Goal: Use online tool/utility: Utilize a website feature to perform a specific function

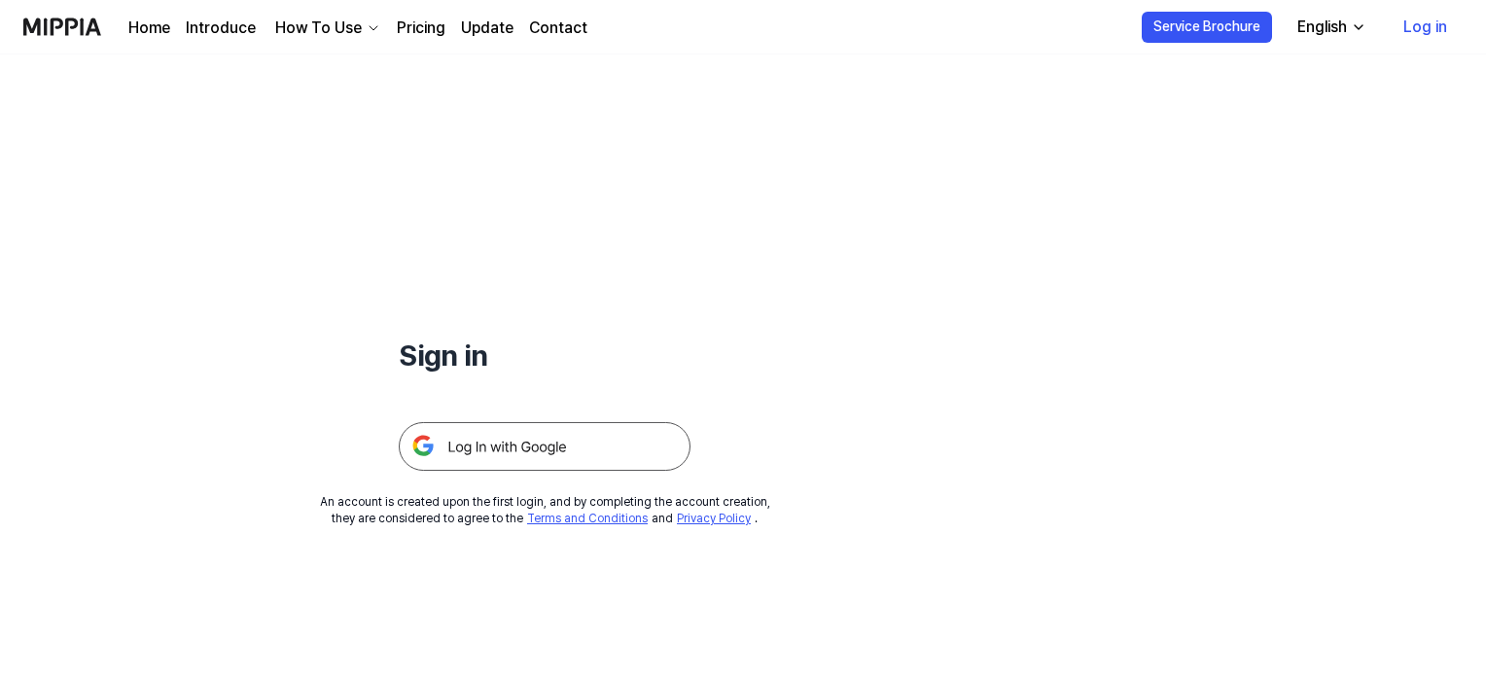
click at [614, 440] on img at bounding box center [545, 446] width 292 height 49
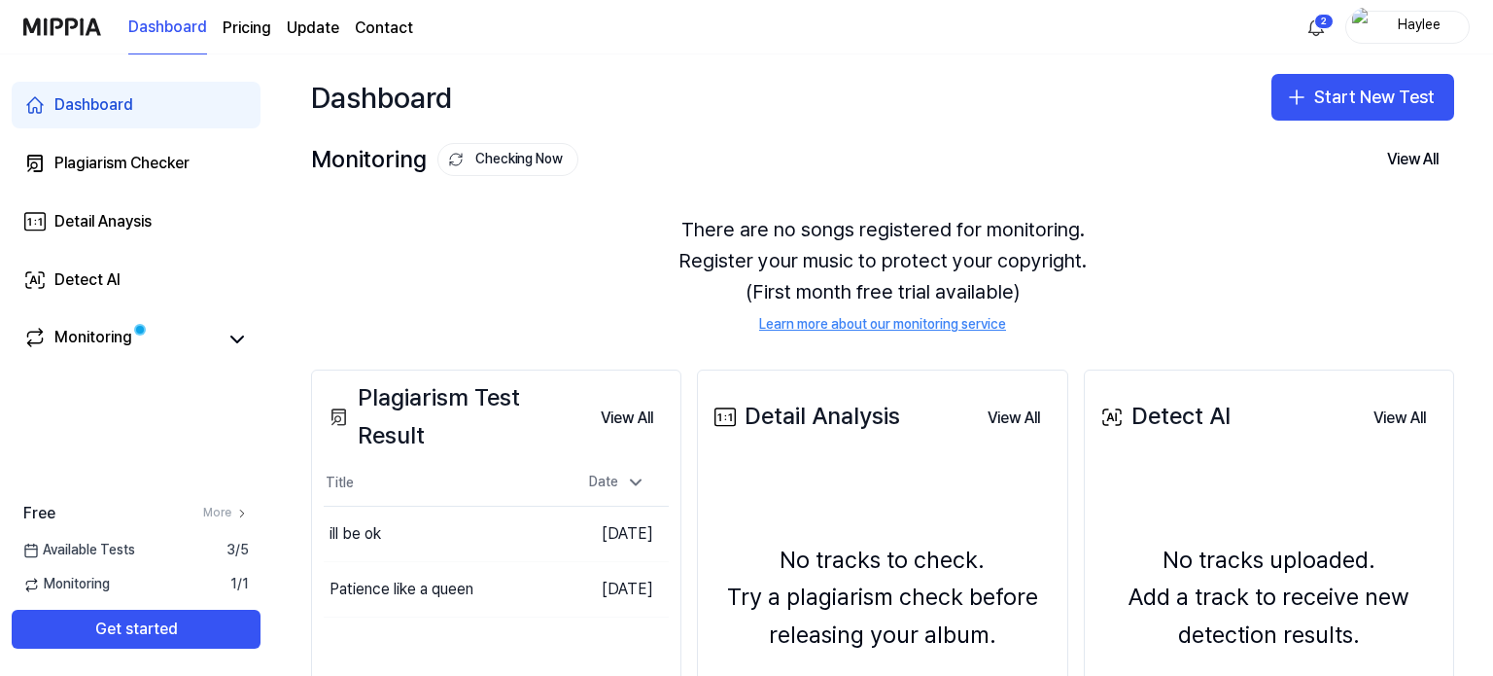
click at [1383, 107] on button "Start New Test" at bounding box center [1363, 97] width 183 height 47
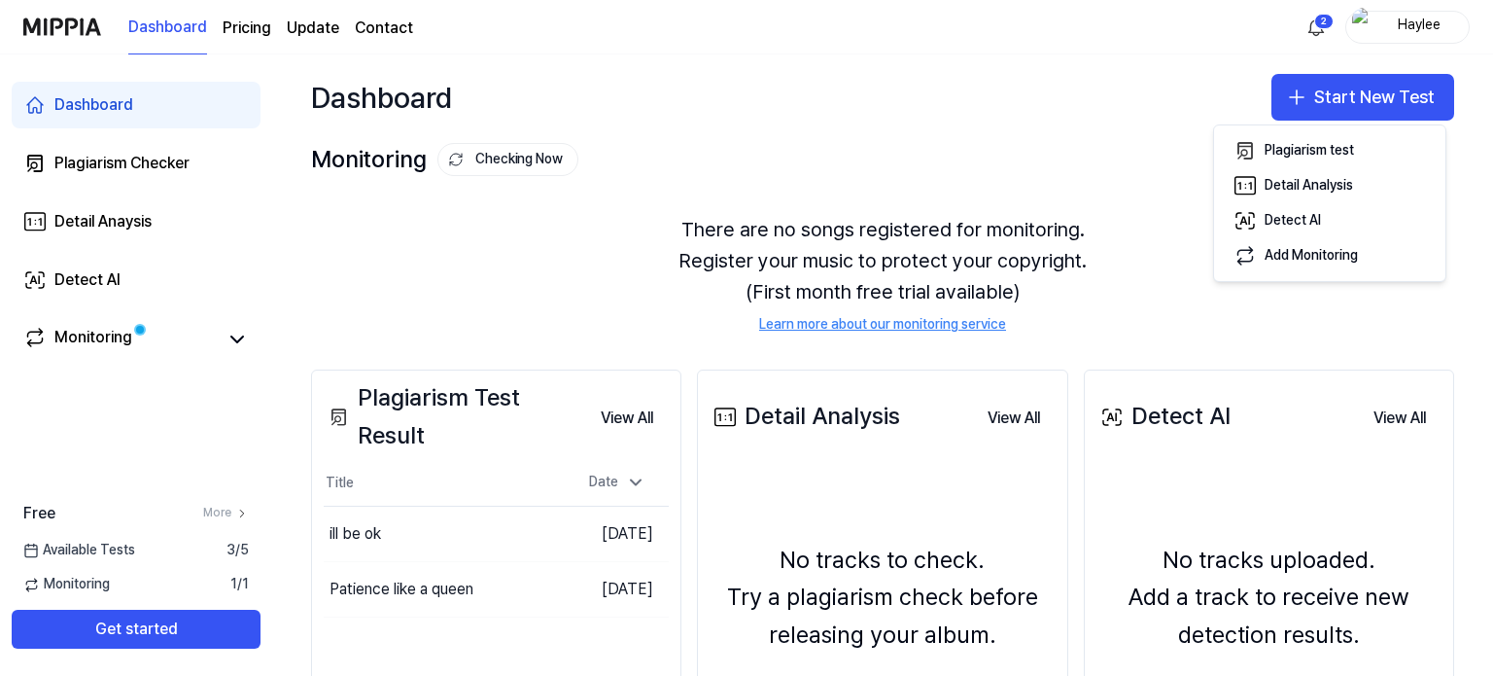
click at [1357, 151] on button "Plagiarism test" at bounding box center [1330, 150] width 216 height 35
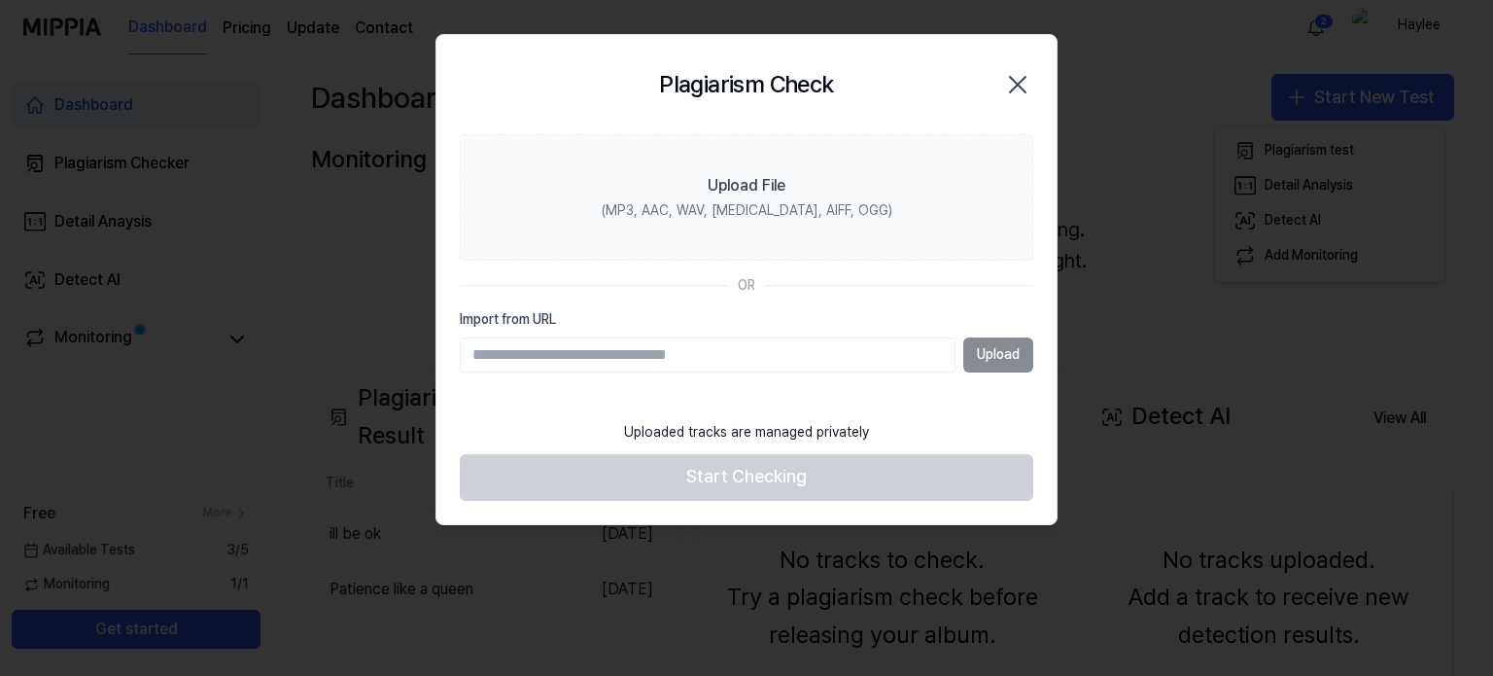
click at [735, 163] on label "Upload File (MP3, AAC, WAV, [MEDICAL_DATA], AIFF, OGG)" at bounding box center [747, 197] width 574 height 126
click at [0, 0] on input "Upload File (MP3, AAC, WAV, FLAC, AIFF, OGG)" at bounding box center [0, 0] width 0 height 0
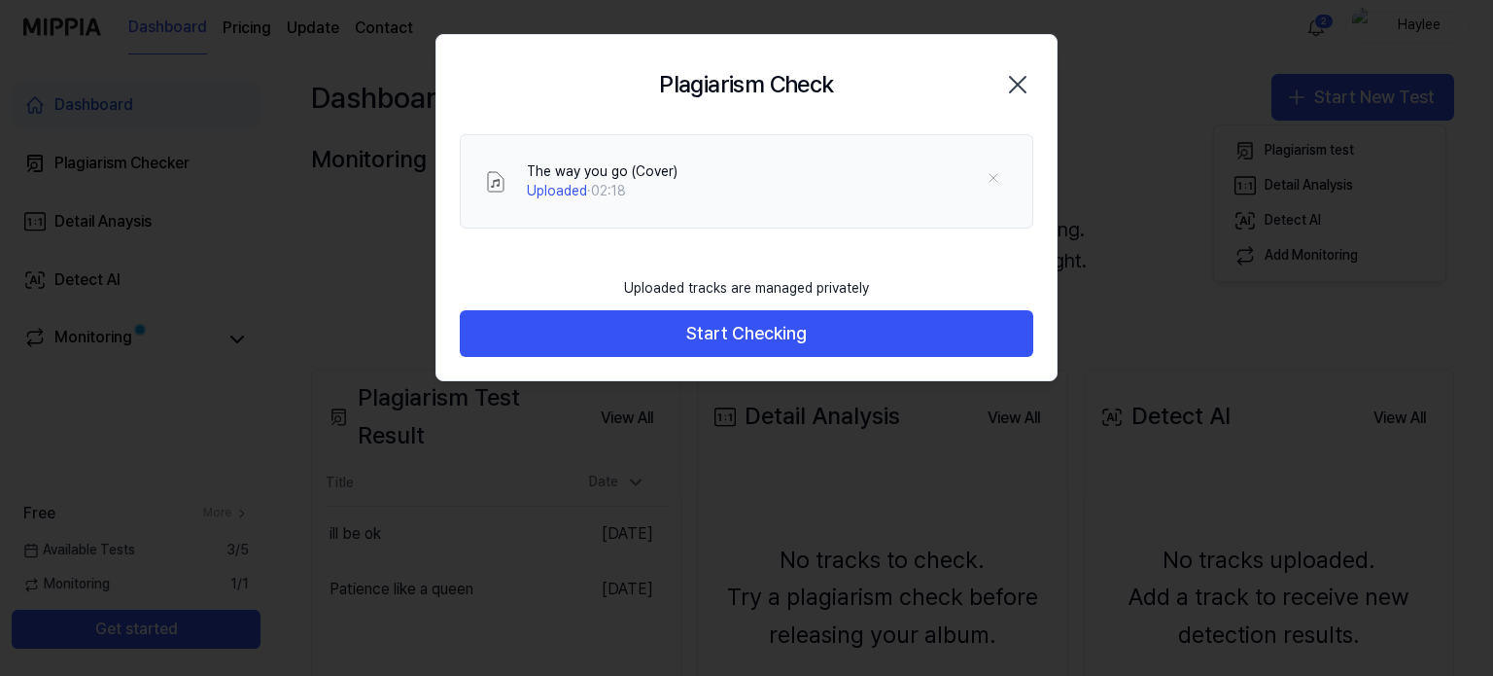
click at [788, 333] on button "Start Checking" at bounding box center [747, 333] width 574 height 47
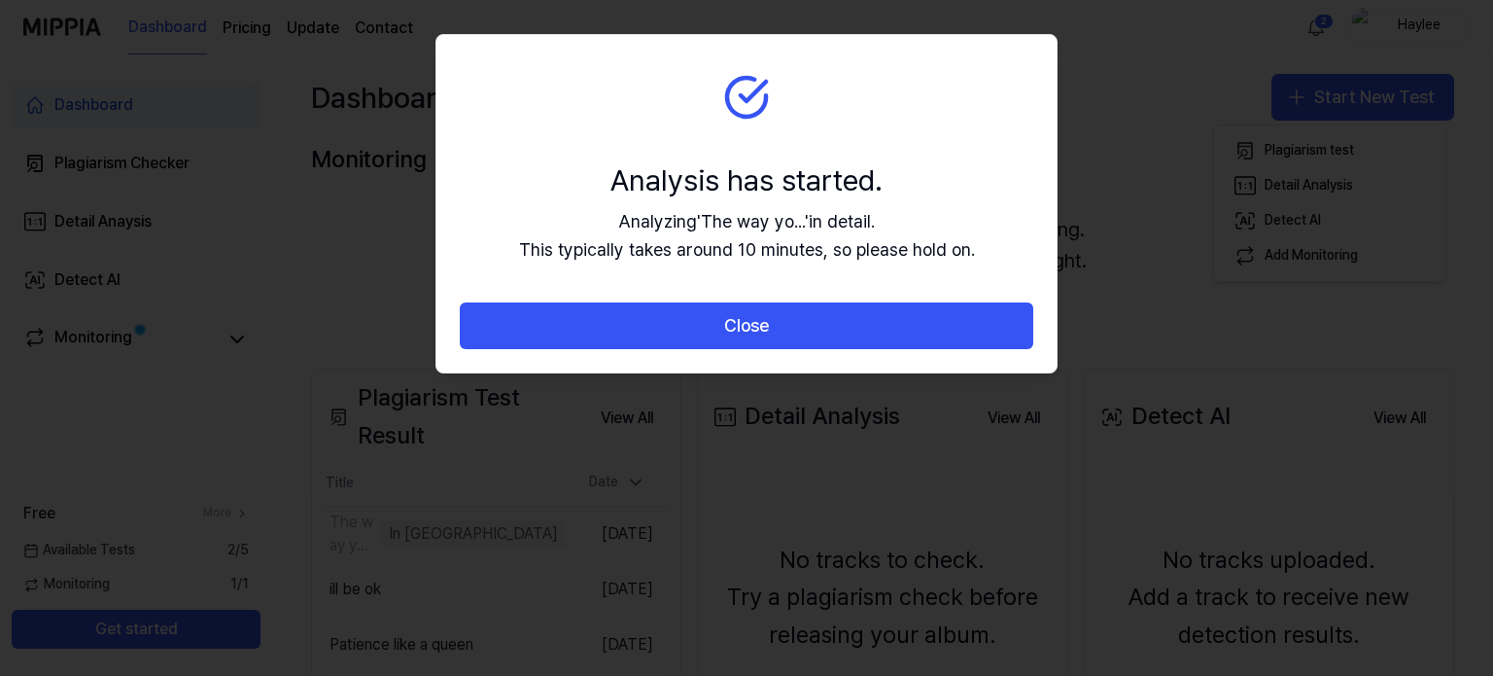
click at [788, 333] on button "Close" at bounding box center [747, 325] width 574 height 47
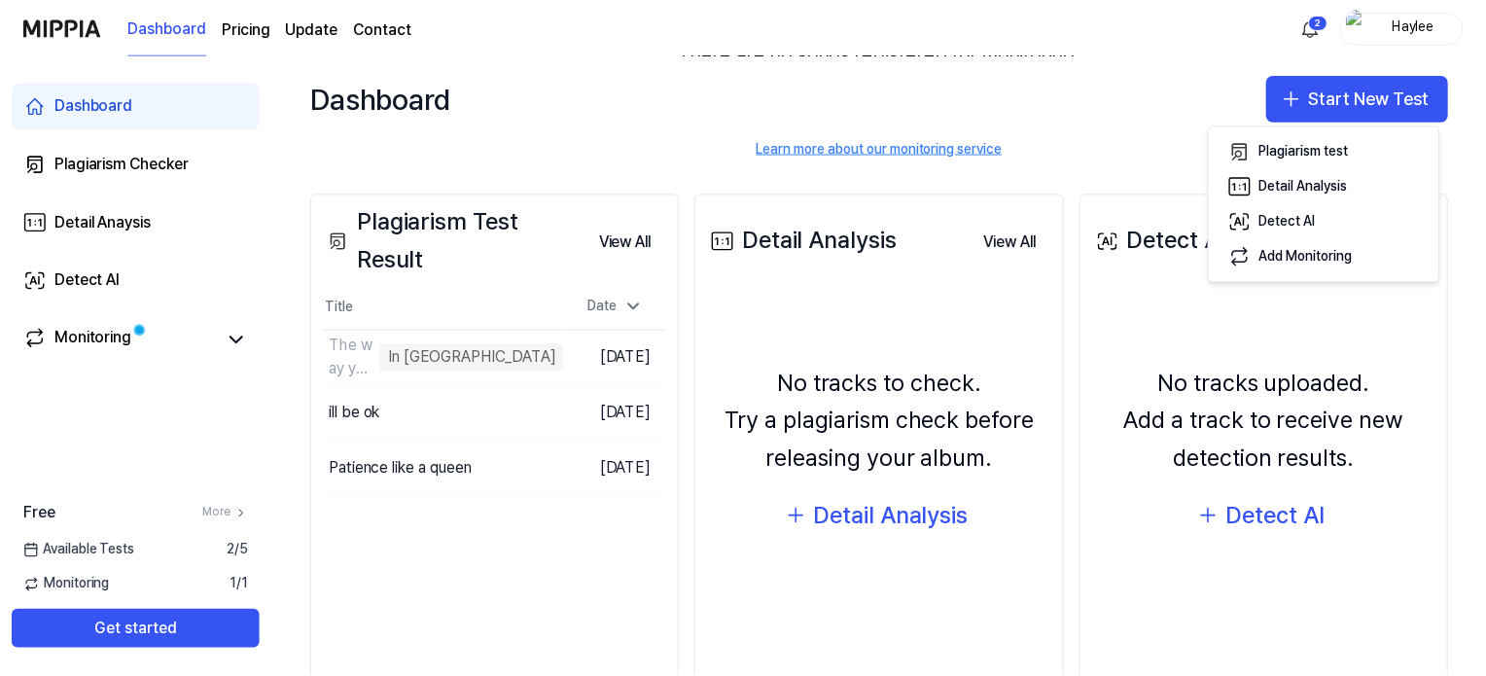
scroll to position [223, 0]
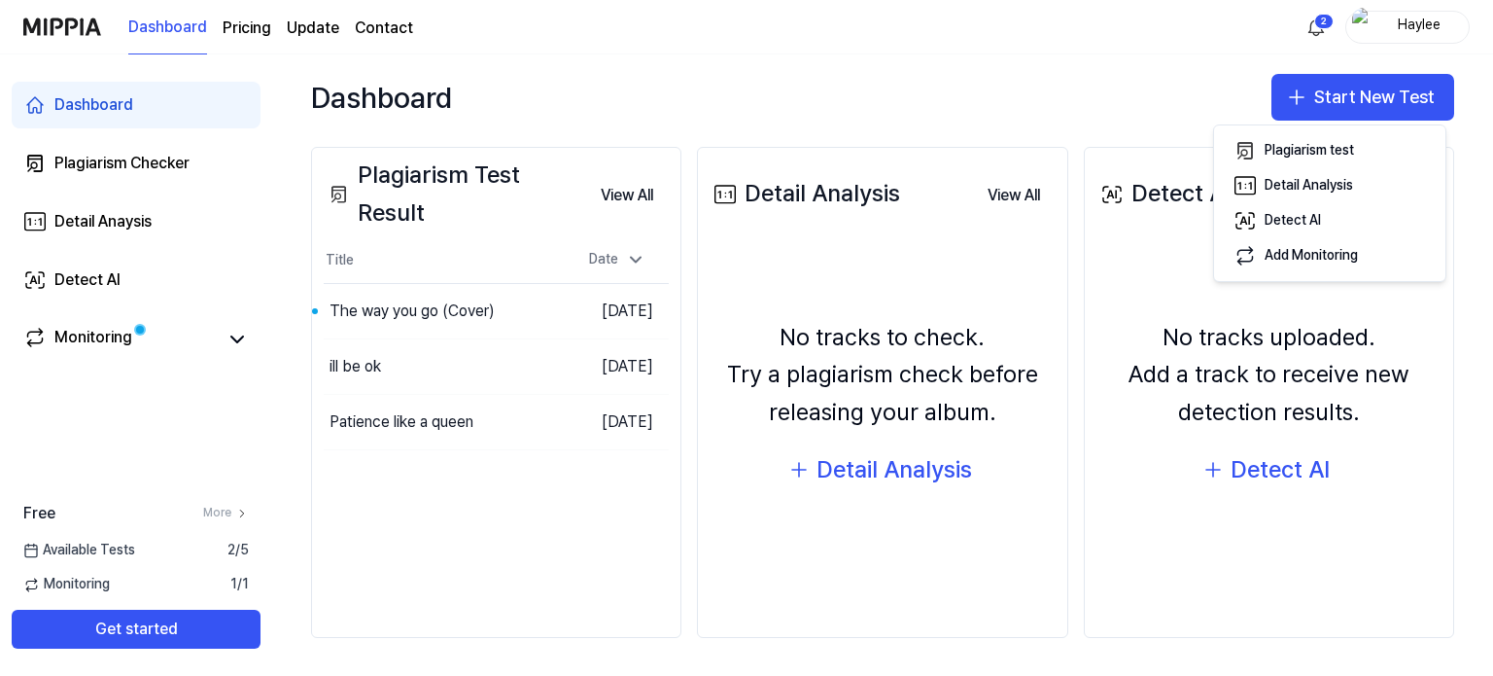
click at [0, 0] on button "Go to Results" at bounding box center [0, 0] width 0 height 0
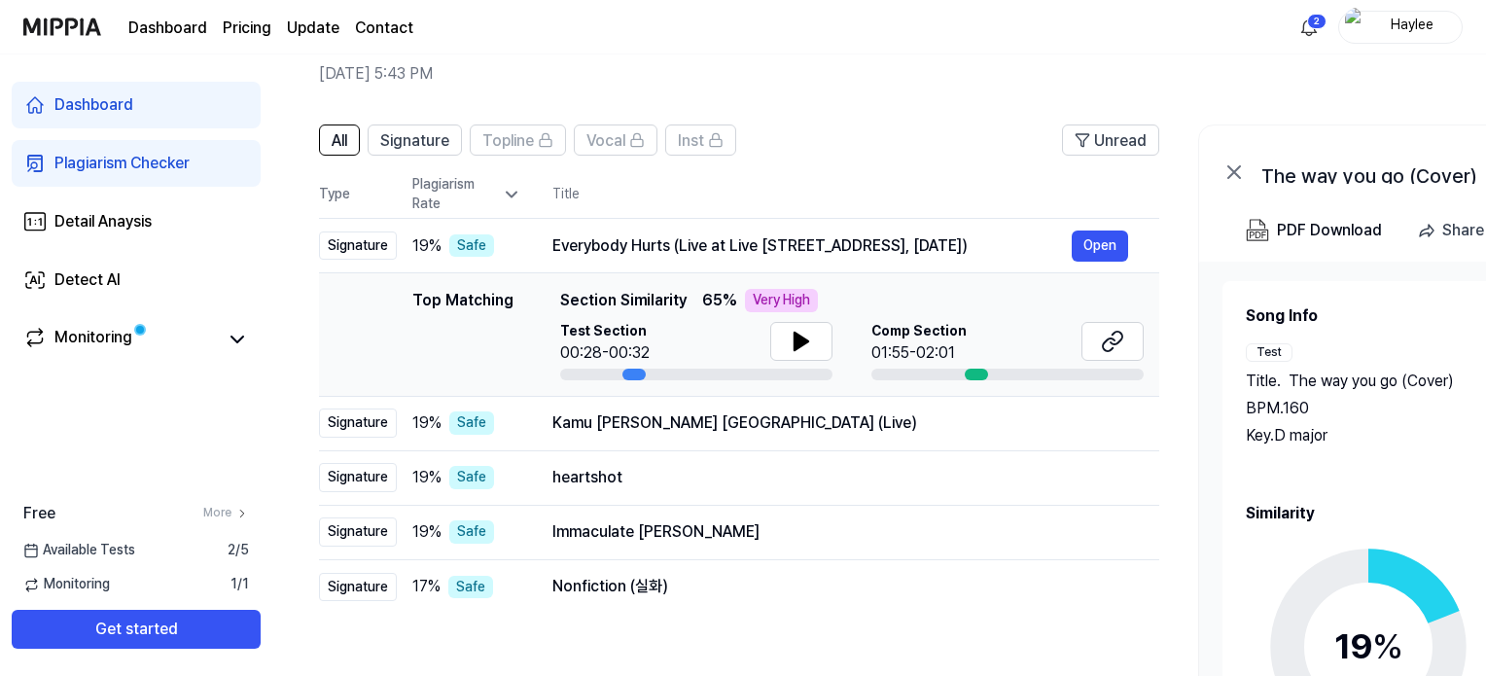
scroll to position [85, 0]
click at [795, 339] on icon at bounding box center [801, 342] width 14 height 18
click at [1112, 345] on icon at bounding box center [1116, 339] width 12 height 13
click at [548, 423] on td "Kamu dan Jakarta (Live) Open" at bounding box center [840, 424] width 638 height 54
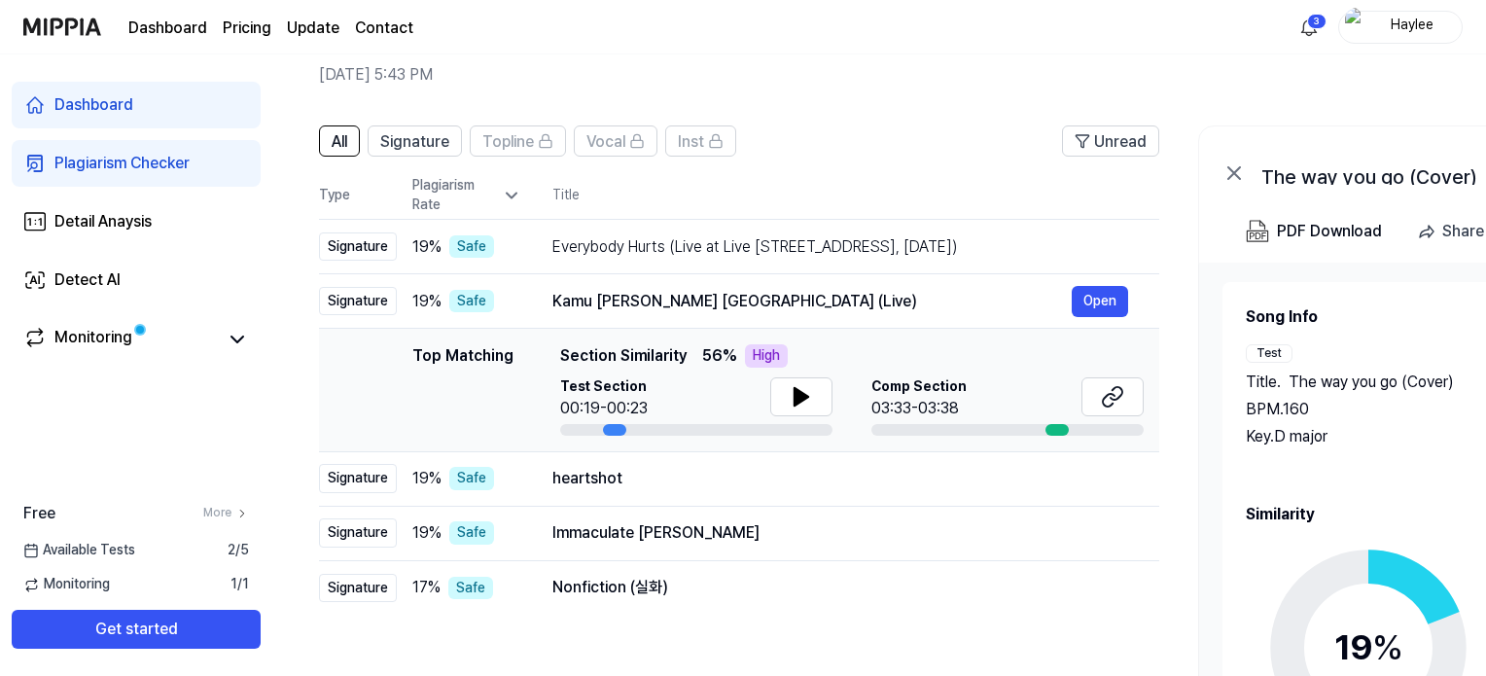
click at [799, 401] on icon at bounding box center [801, 397] width 14 height 18
click at [1106, 398] on icon at bounding box center [1112, 396] width 23 height 23
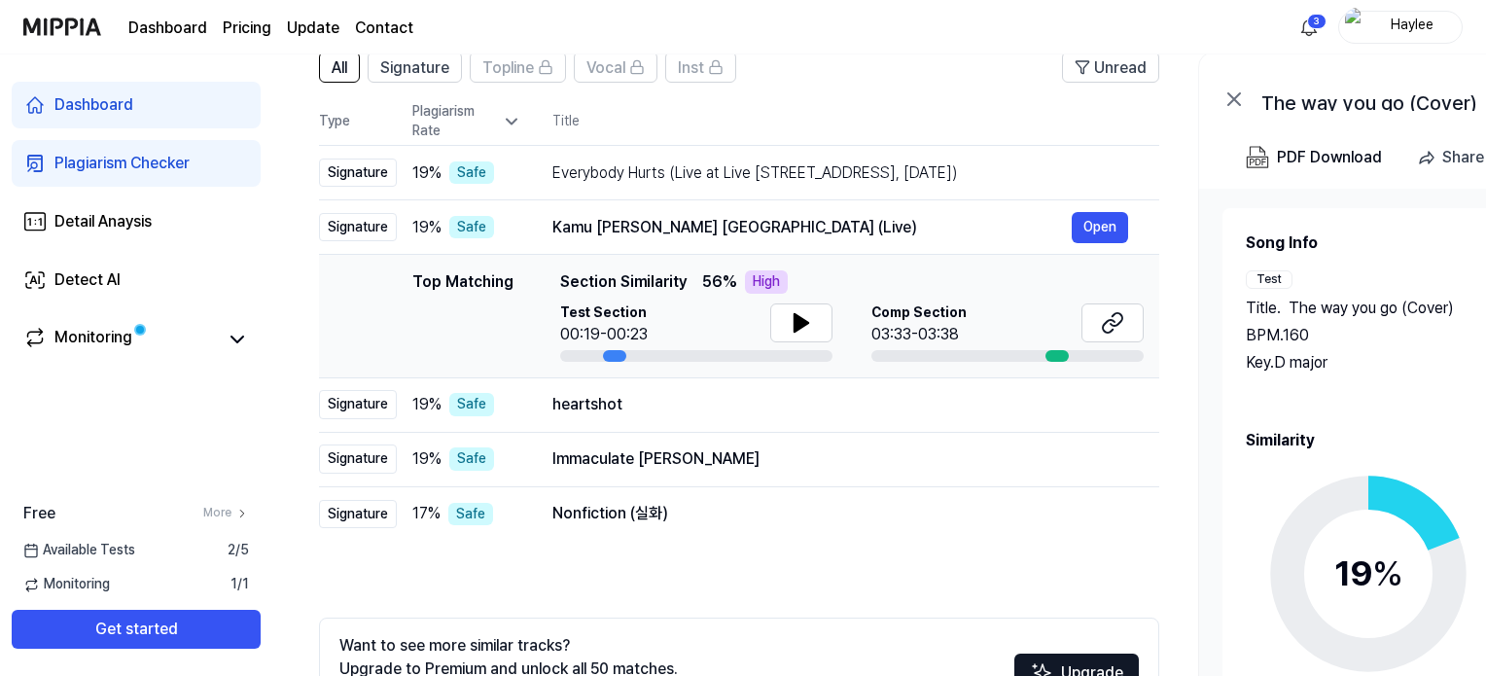
click at [537, 401] on td "heartshot Open" at bounding box center [840, 404] width 638 height 54
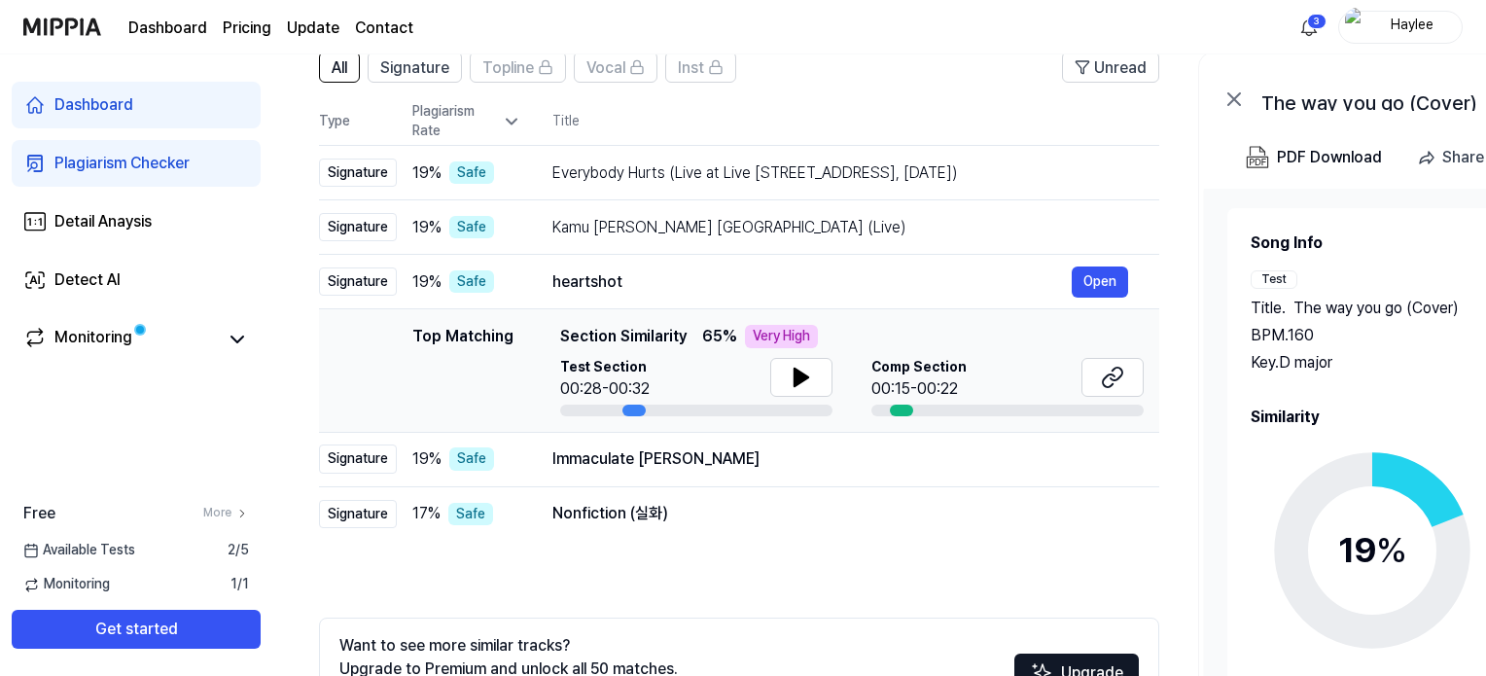
click at [799, 372] on icon at bounding box center [801, 378] width 14 height 18
click at [1132, 373] on button at bounding box center [1112, 377] width 62 height 39
click at [834, 476] on td "Immaculate Mary Open" at bounding box center [840, 459] width 638 height 54
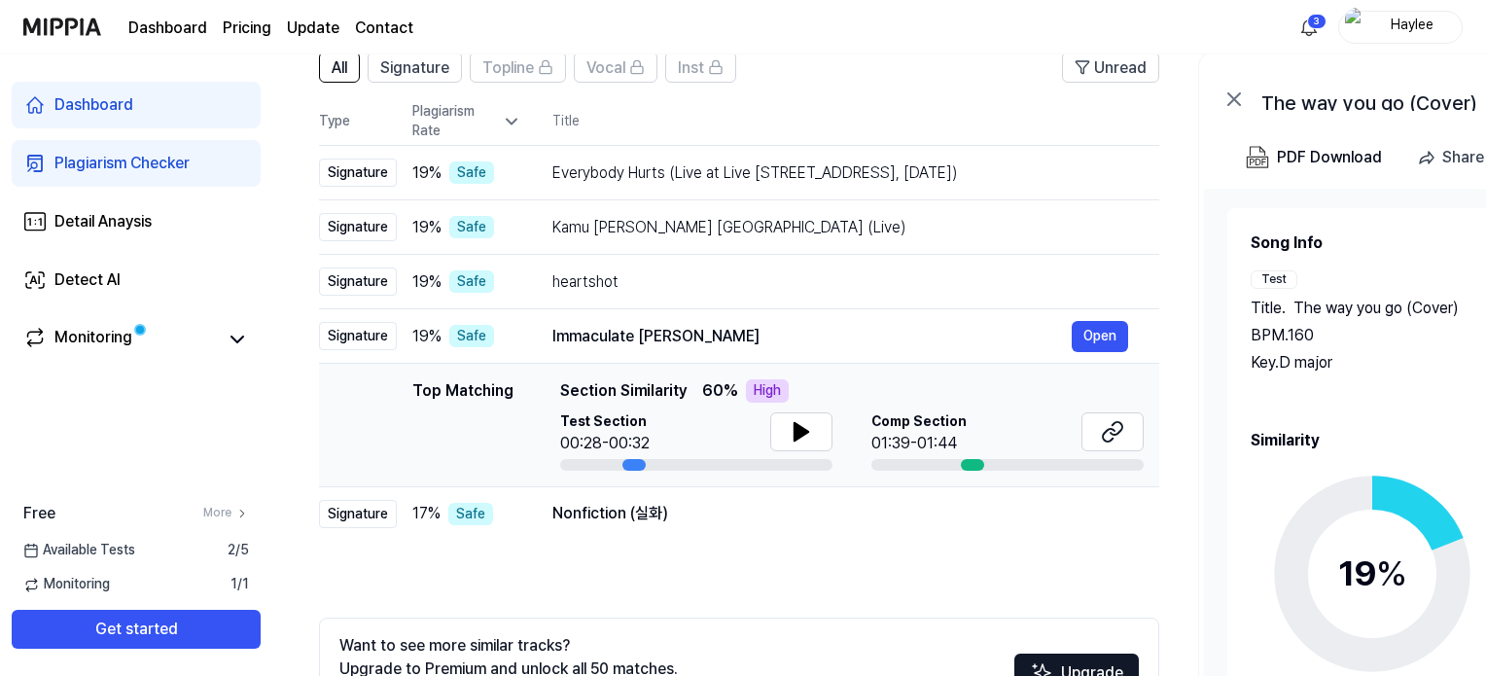
click at [800, 436] on icon at bounding box center [801, 432] width 14 height 18
click at [1105, 434] on icon at bounding box center [1112, 431] width 23 height 23
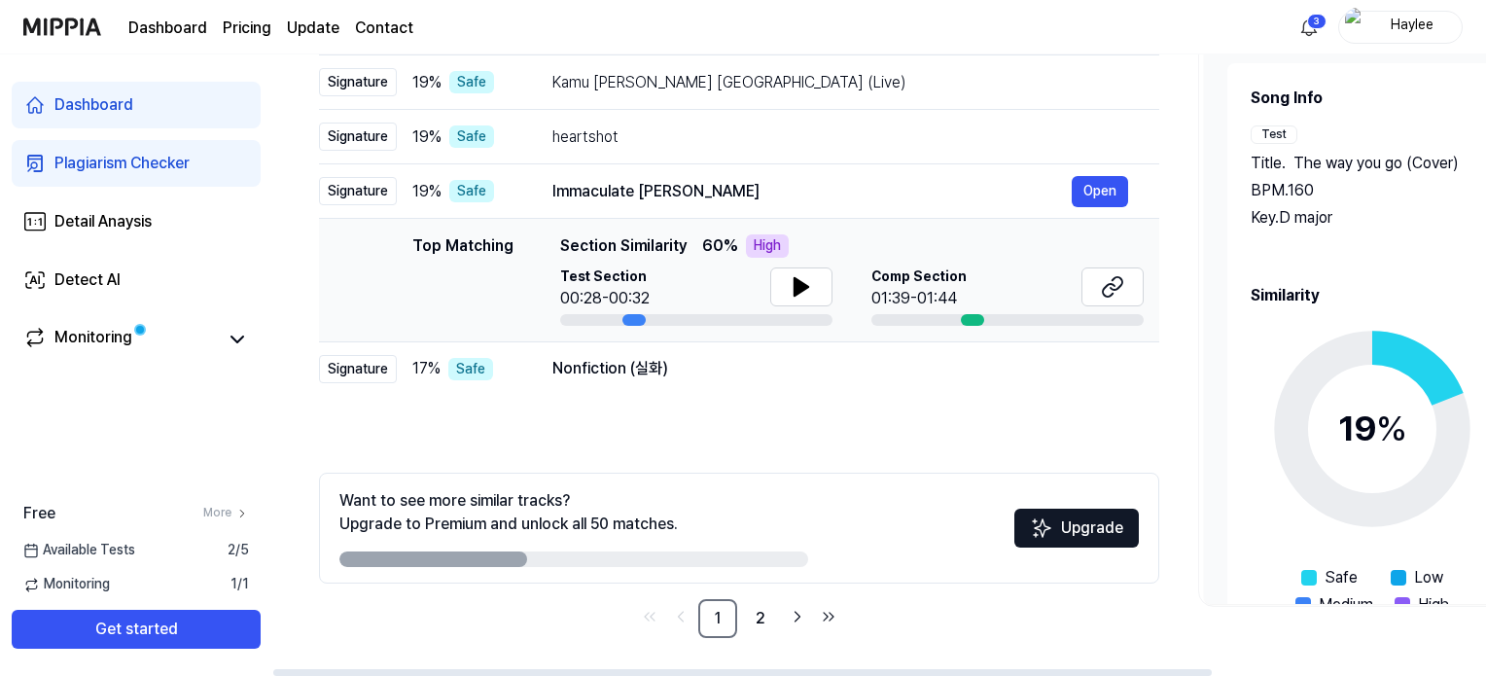
click at [753, 603] on link "2" at bounding box center [760, 618] width 39 height 39
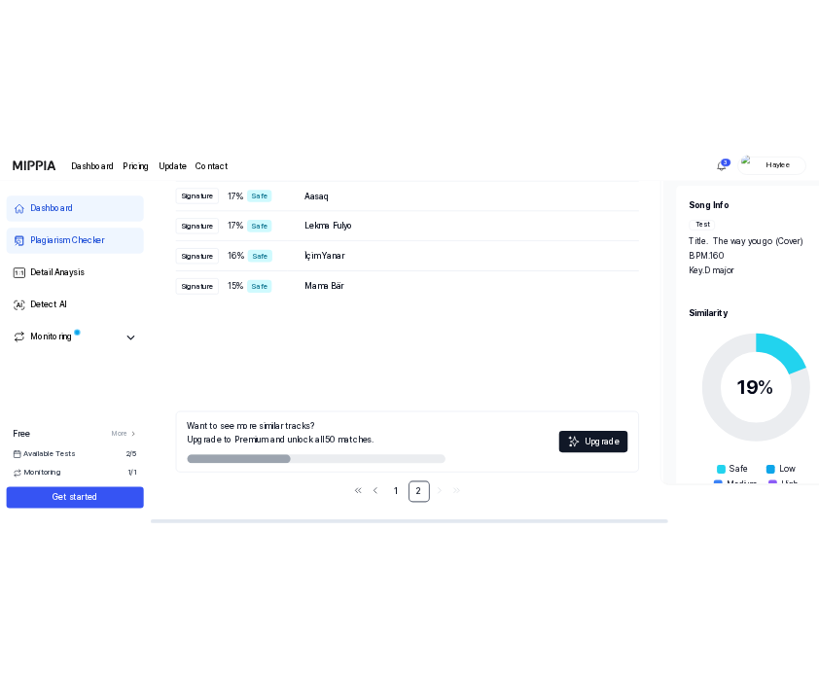
scroll to position [0, 0]
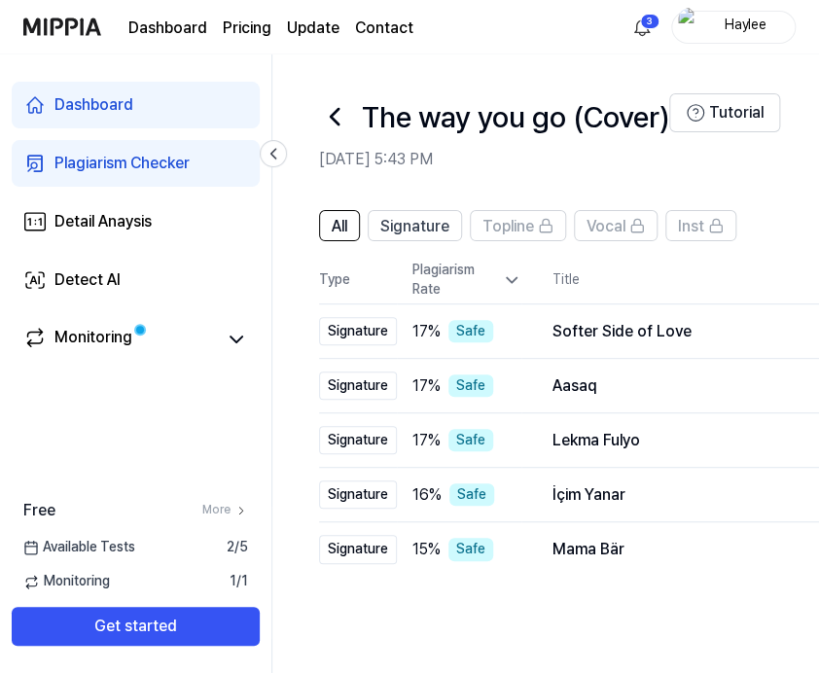
click at [502, 277] on icon at bounding box center [511, 279] width 19 height 19
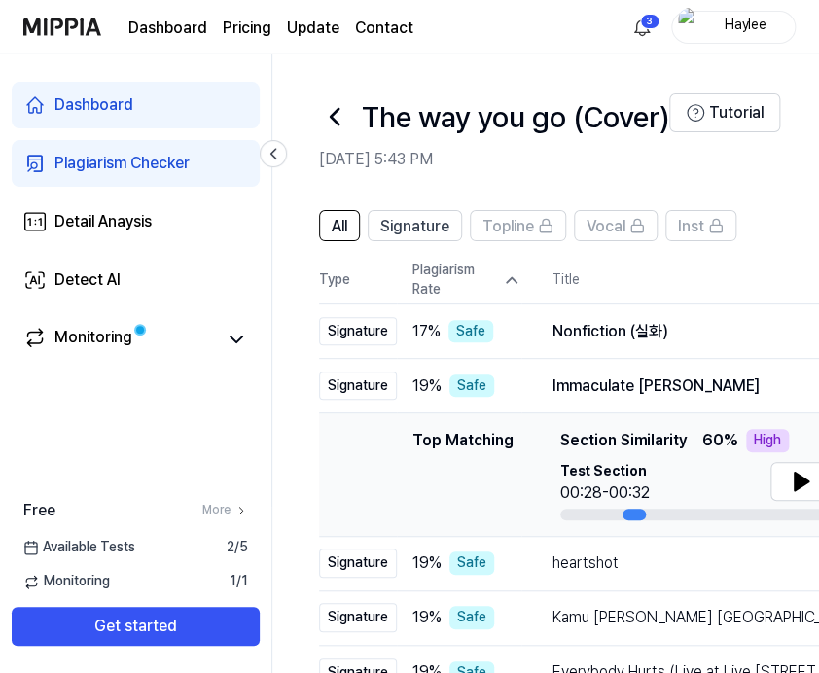
click at [504, 277] on icon at bounding box center [511, 279] width 19 height 19
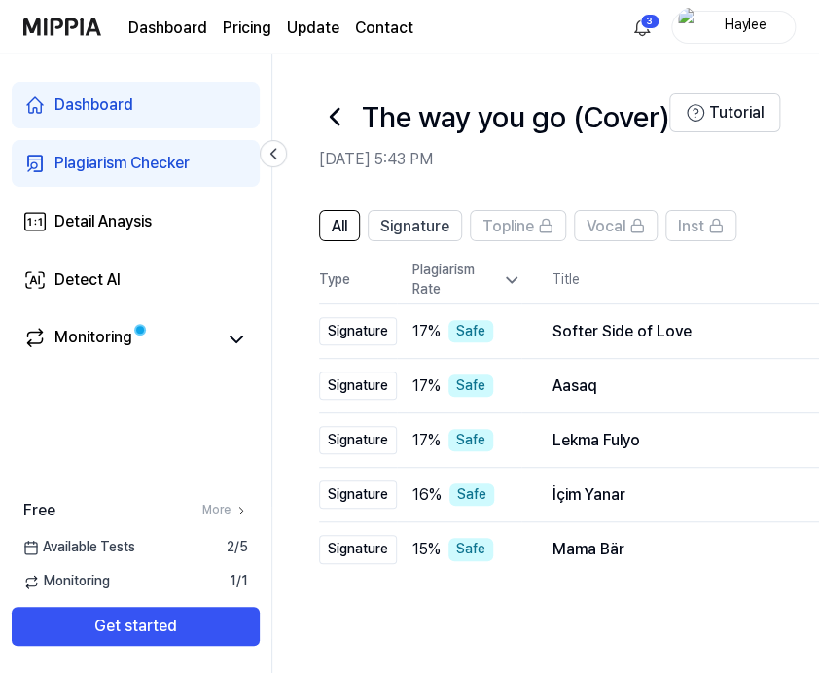
click at [507, 278] on icon at bounding box center [512, 280] width 10 height 5
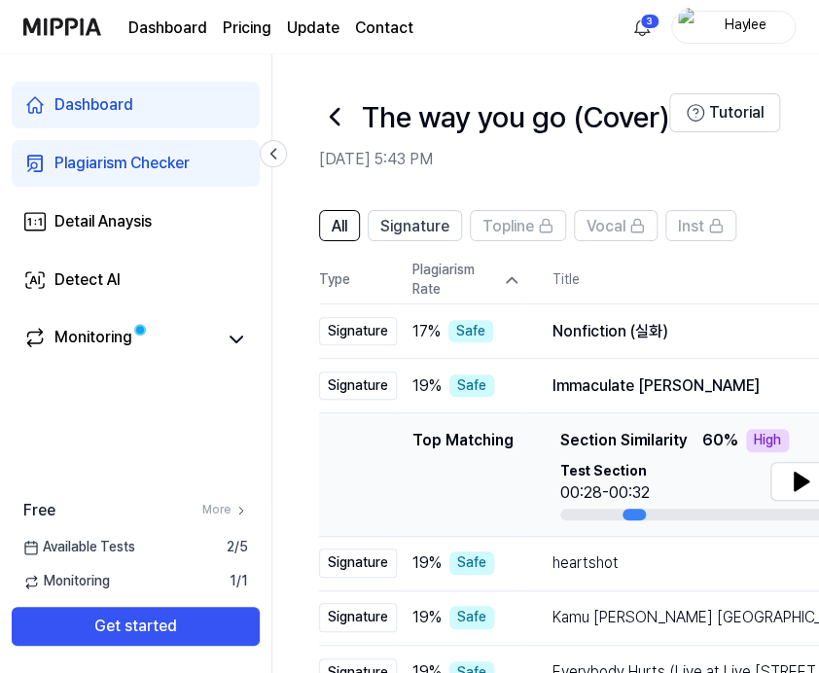
click at [507, 278] on icon at bounding box center [511, 279] width 19 height 19
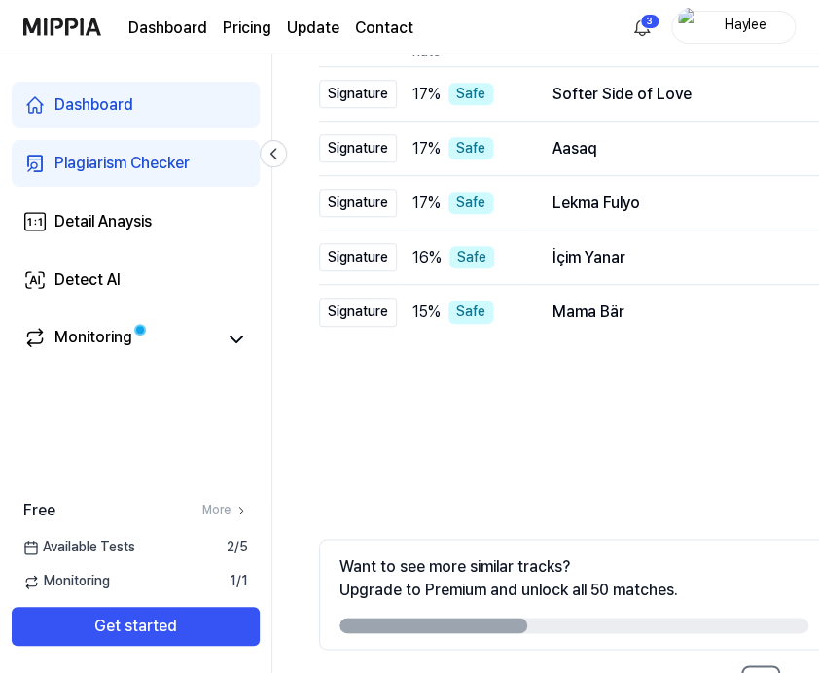
scroll to position [253, 0]
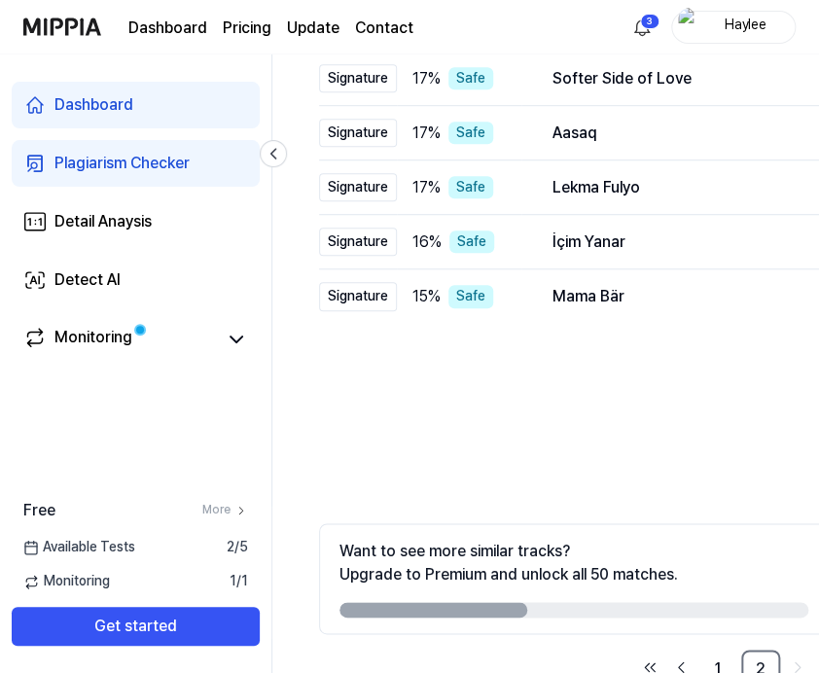
click at [719, 662] on link "1" at bounding box center [717, 668] width 39 height 39
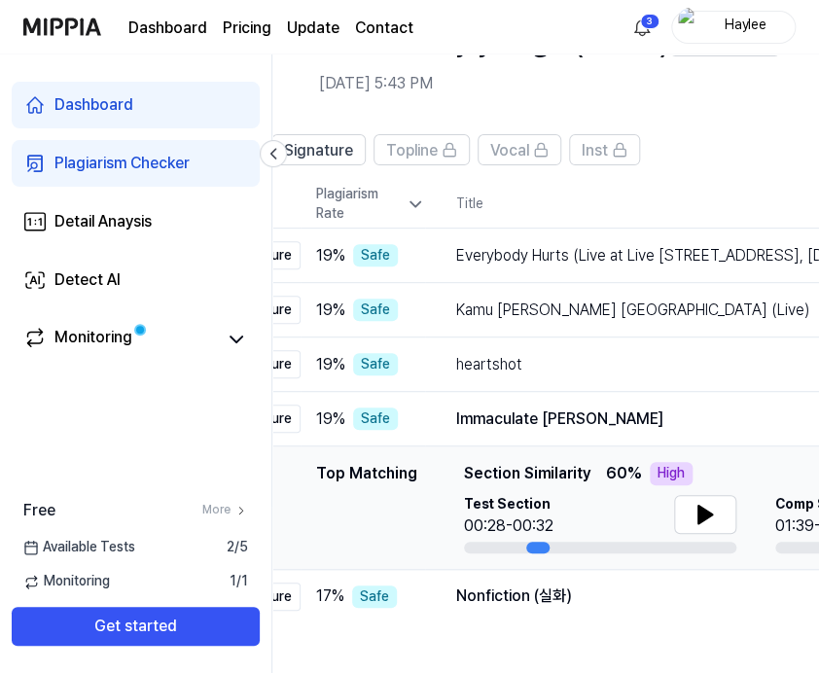
scroll to position [0, 103]
